Goal: Task Accomplishment & Management: Use online tool/utility

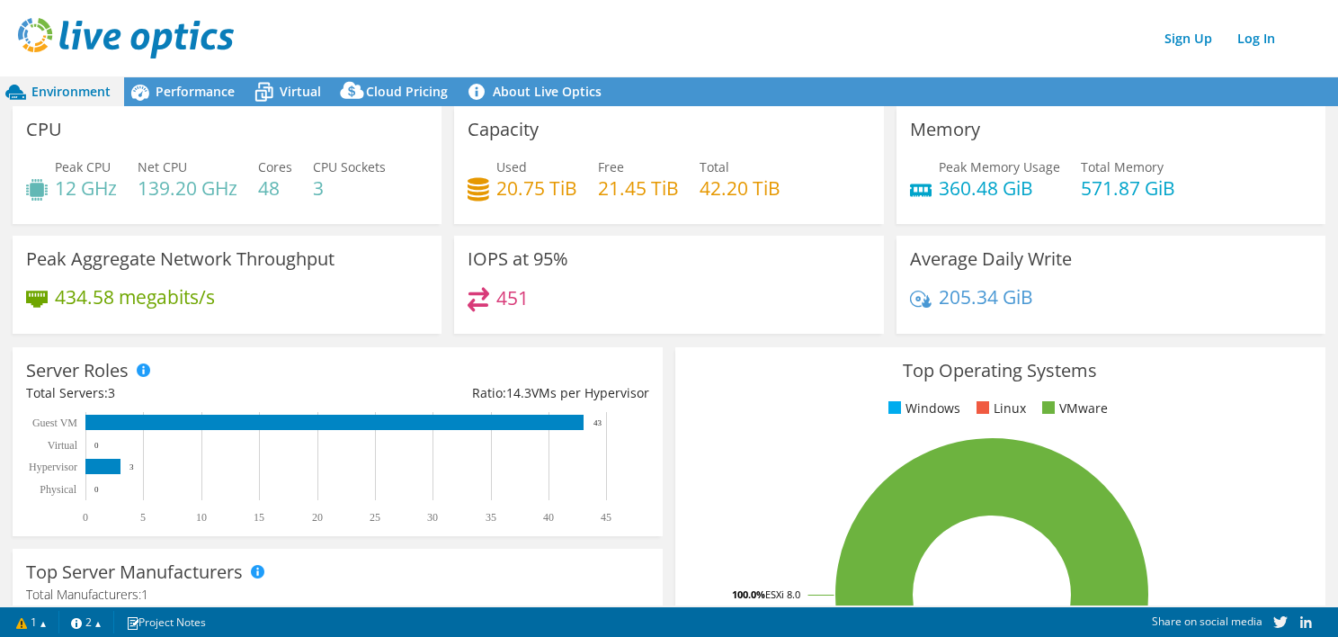
click at [43, 40] on img at bounding box center [126, 38] width 216 height 40
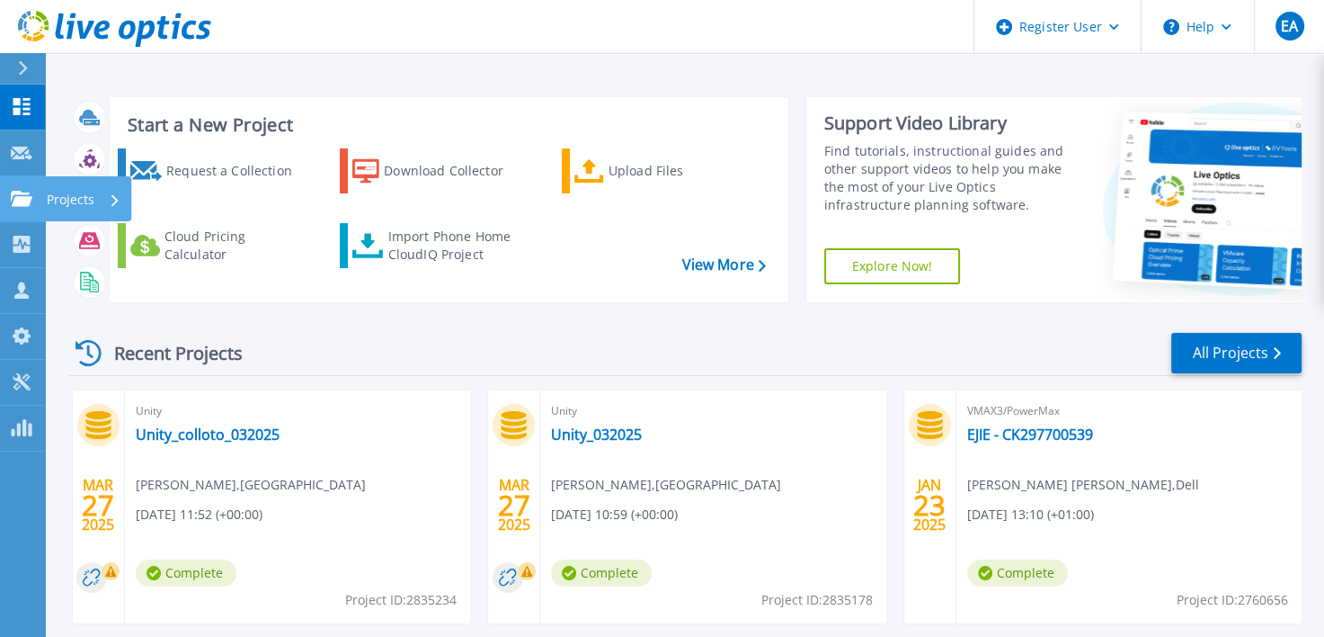
click at [23, 183] on link "Projects Projects" at bounding box center [22, 199] width 45 height 46
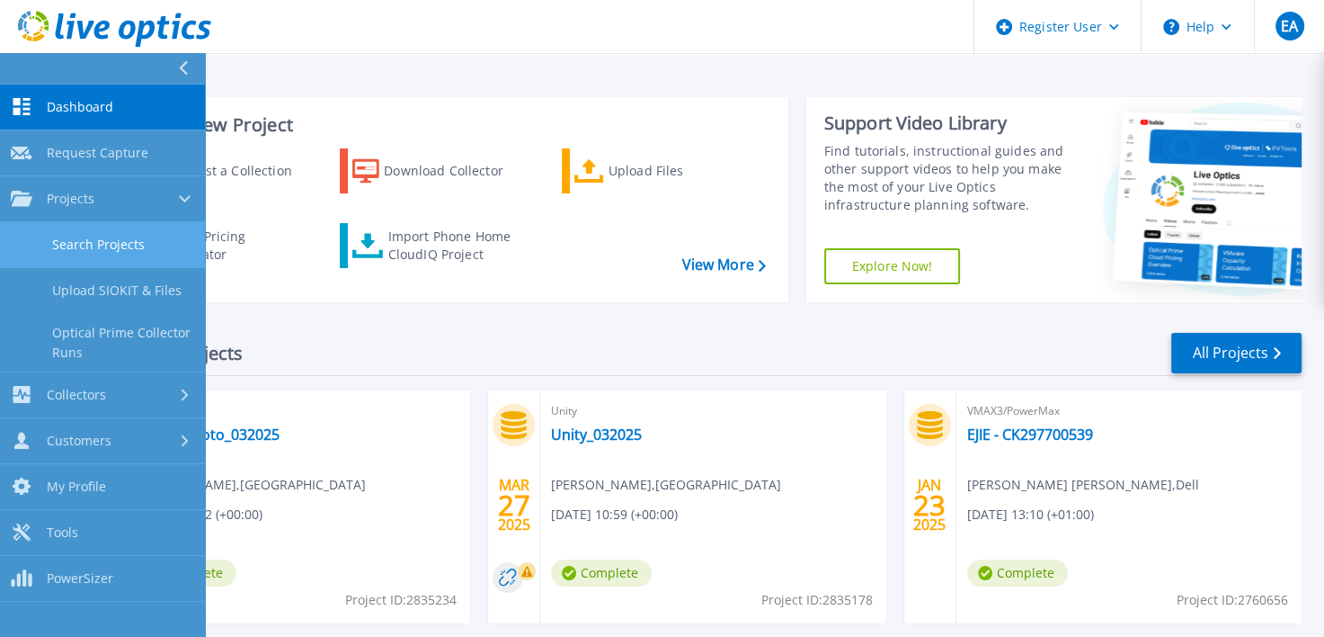
click at [129, 237] on link "Search Projects" at bounding box center [102, 245] width 205 height 46
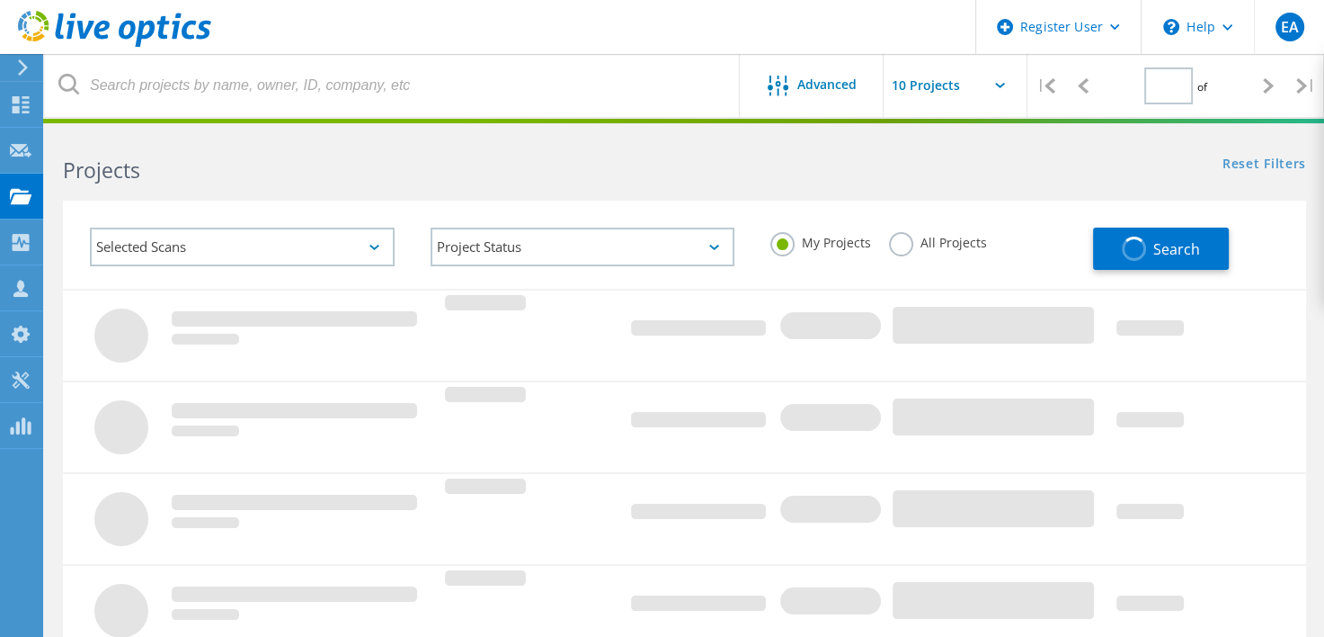
type input "1"
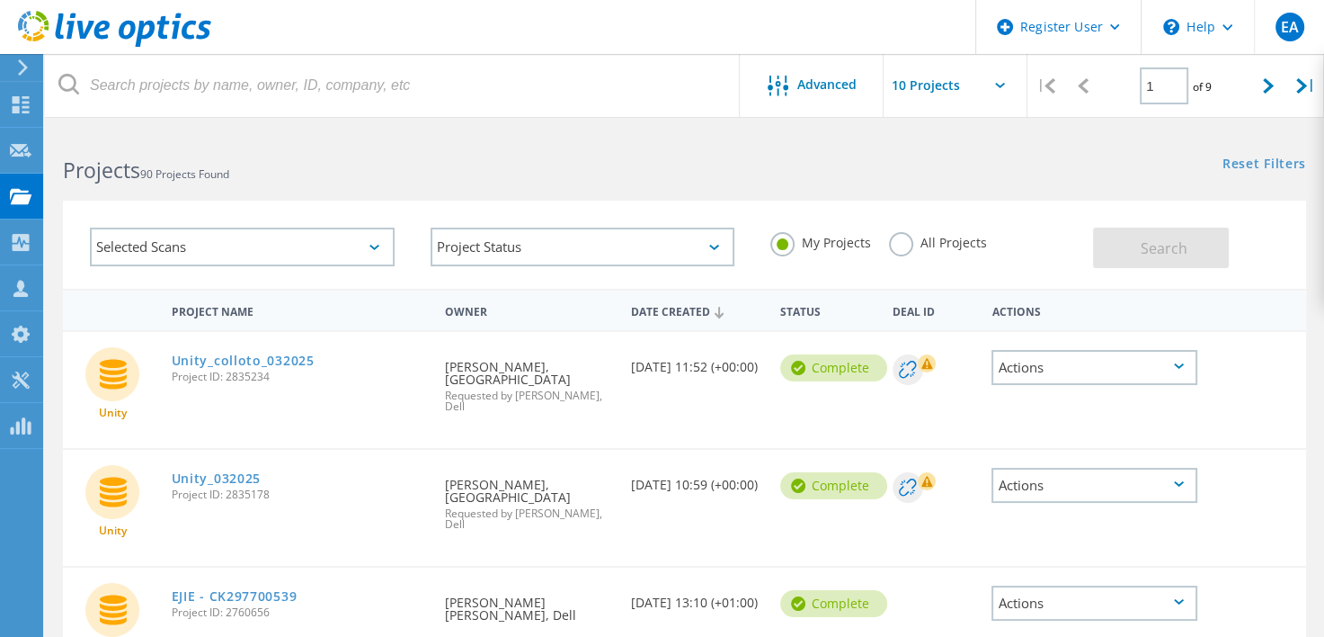
click at [352, 243] on div "Selected Scans" at bounding box center [242, 246] width 305 height 39
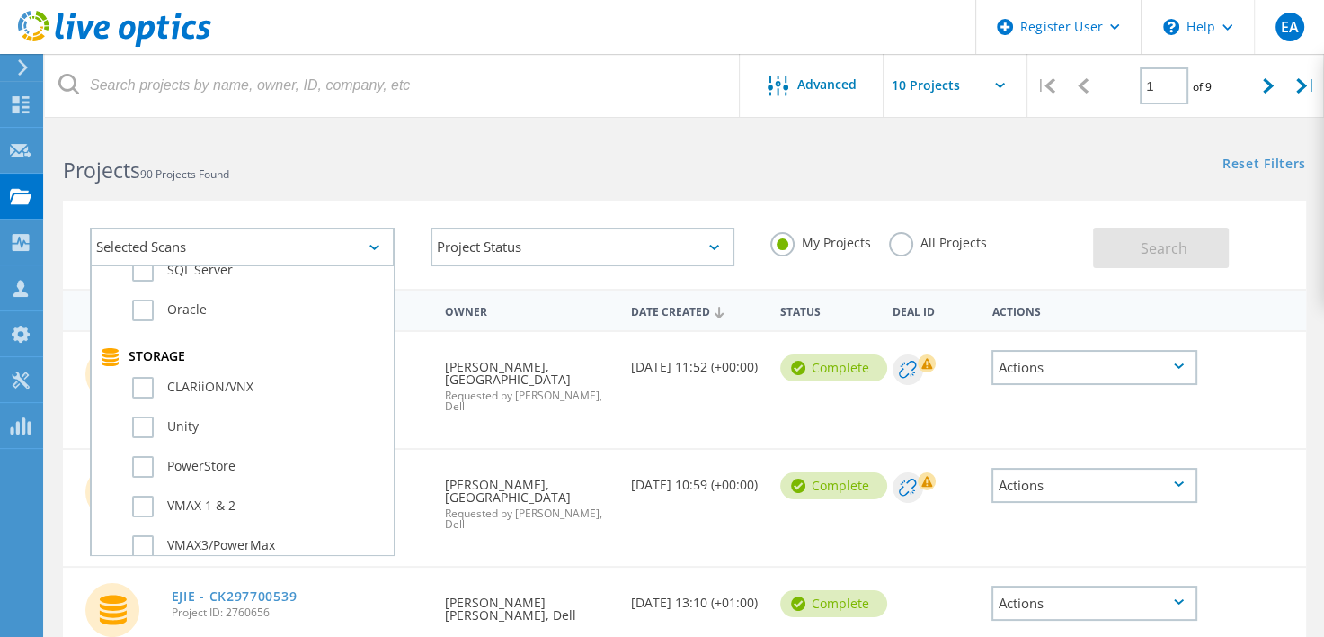
scroll to position [319, 0]
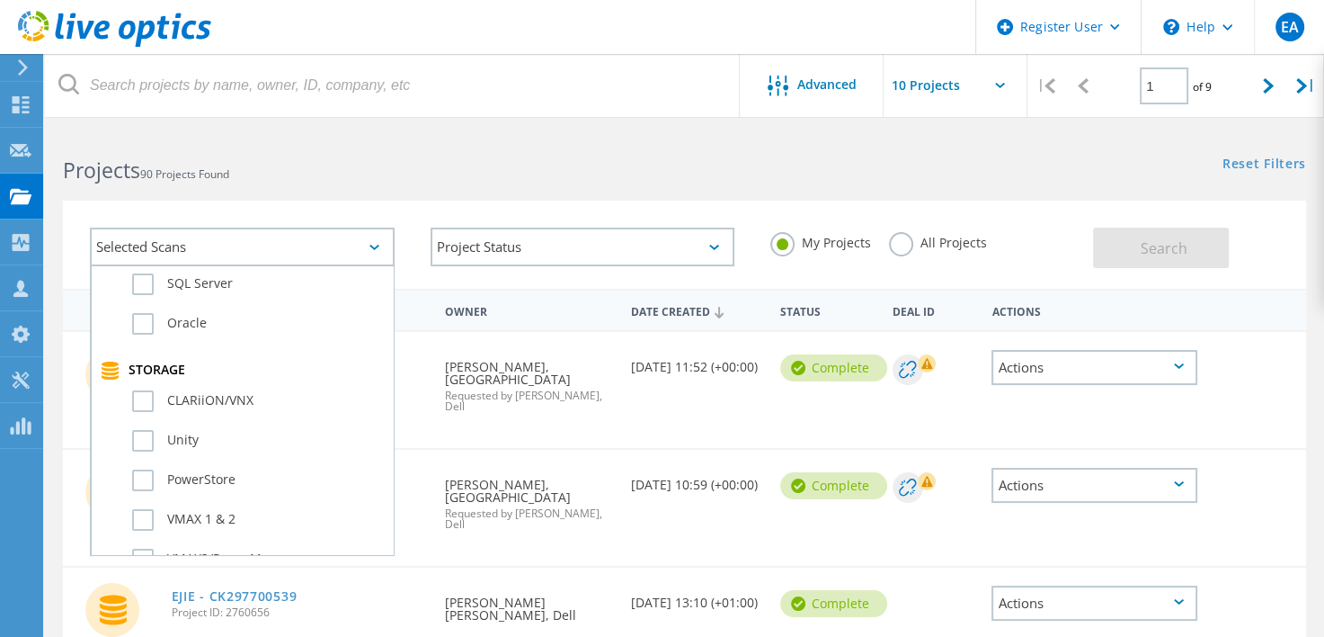
click at [398, 316] on div "Project Name" at bounding box center [299, 309] width 273 height 33
